Goal: Register for event/course

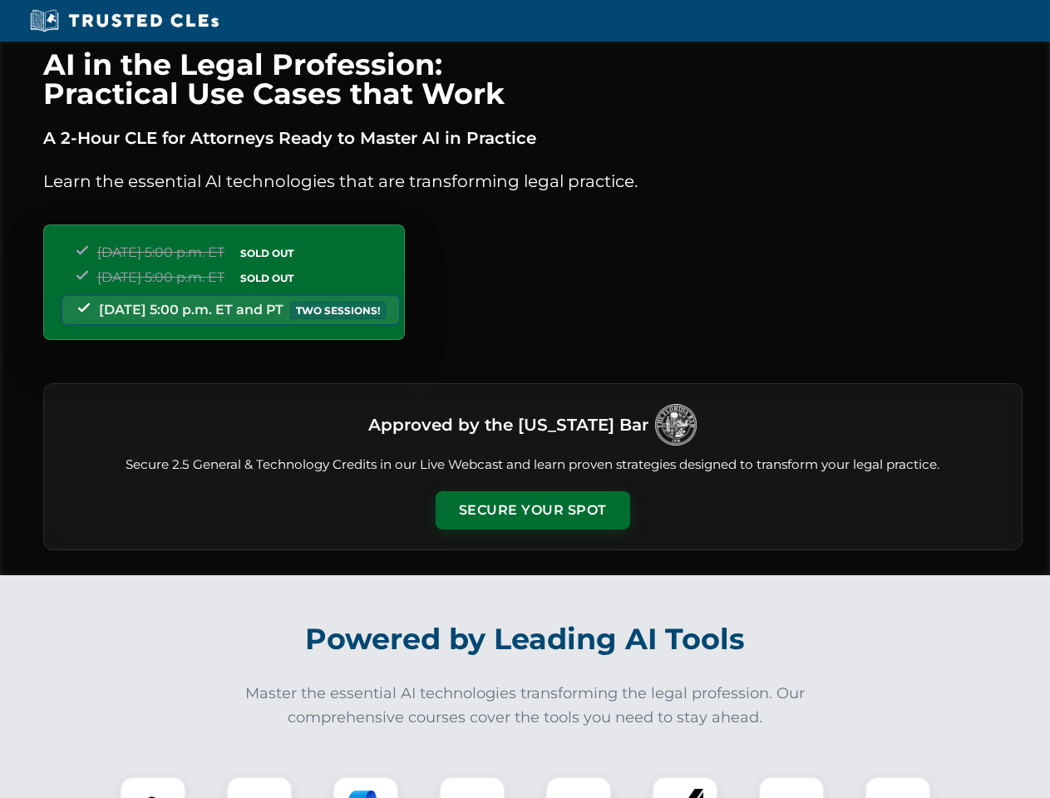
click at [532, 511] on button "Secure Your Spot" at bounding box center [533, 510] width 195 height 38
click at [153, 787] on img at bounding box center [153, 810] width 48 height 48
